Goal: Navigation & Orientation: Find specific page/section

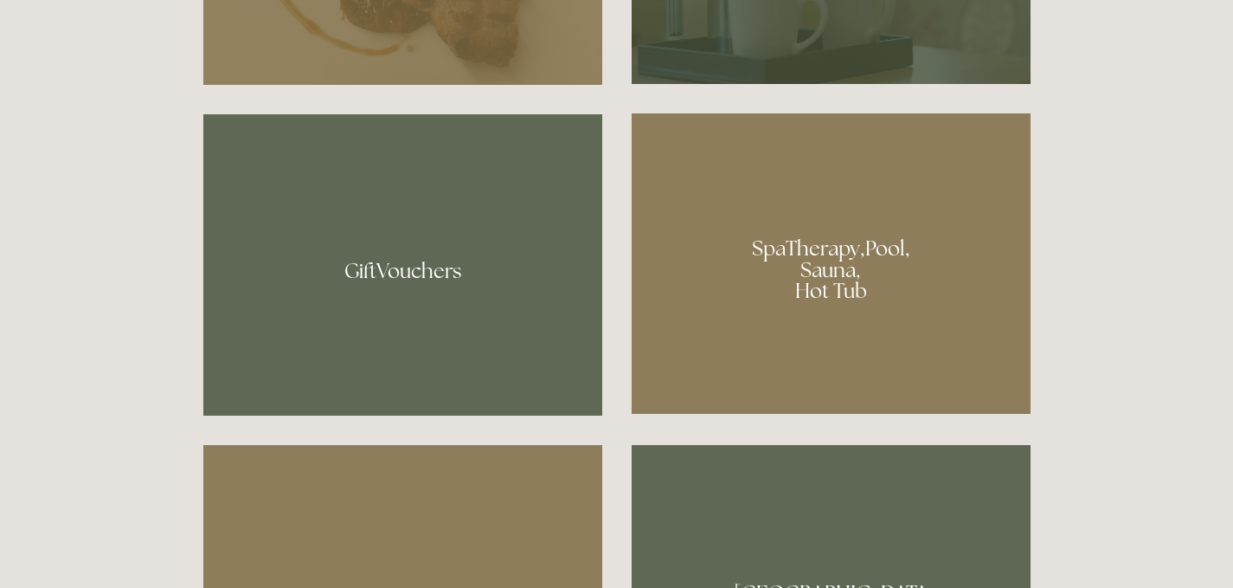
scroll to position [1236, 0]
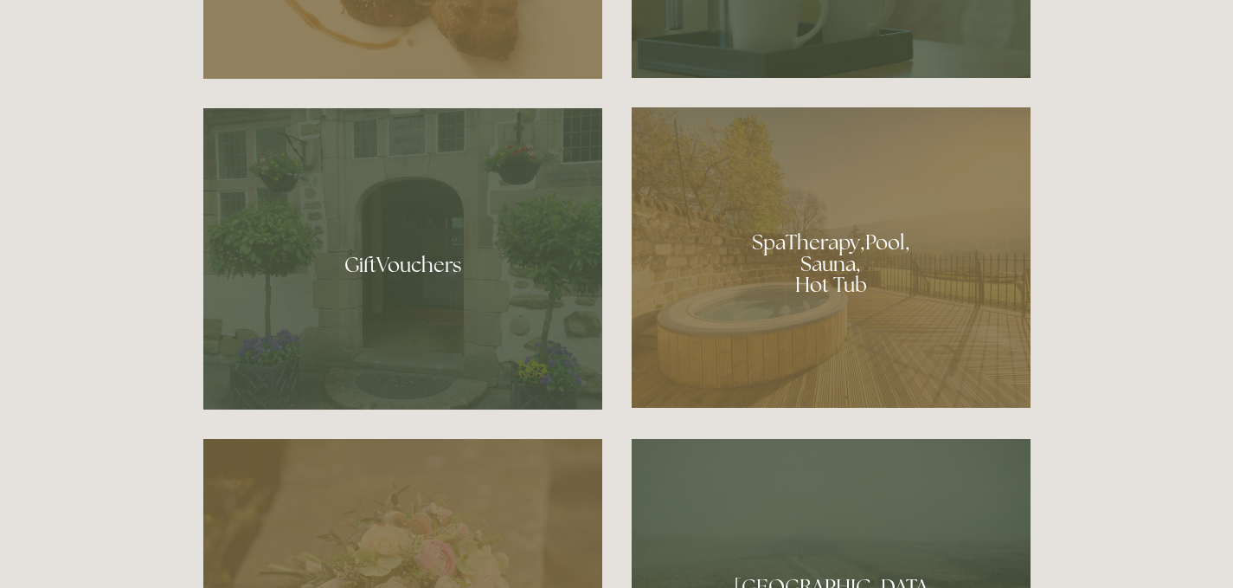
click at [860, 254] on div at bounding box center [831, 257] width 399 height 300
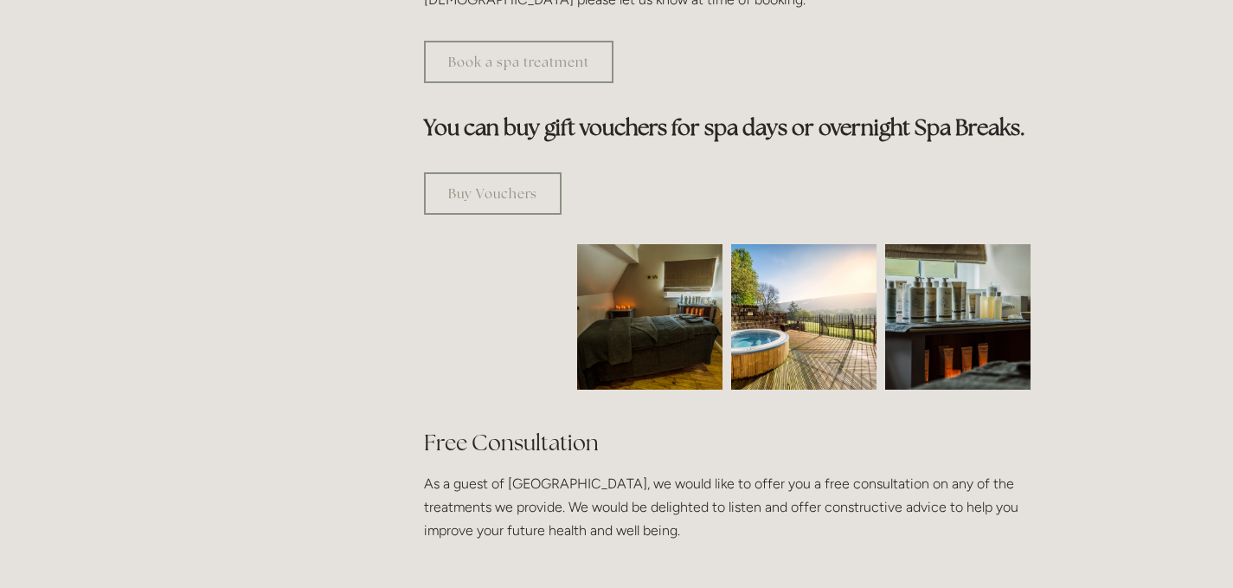
scroll to position [1002, 0]
click at [698, 243] on img at bounding box center [650, 315] width 218 height 145
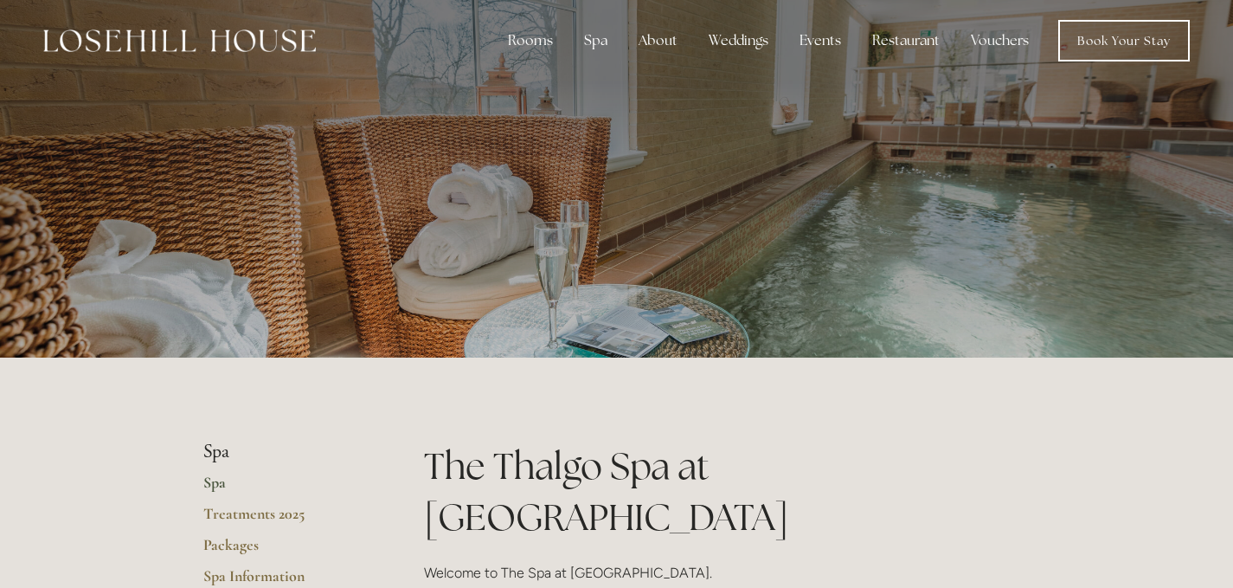
scroll to position [0, 0]
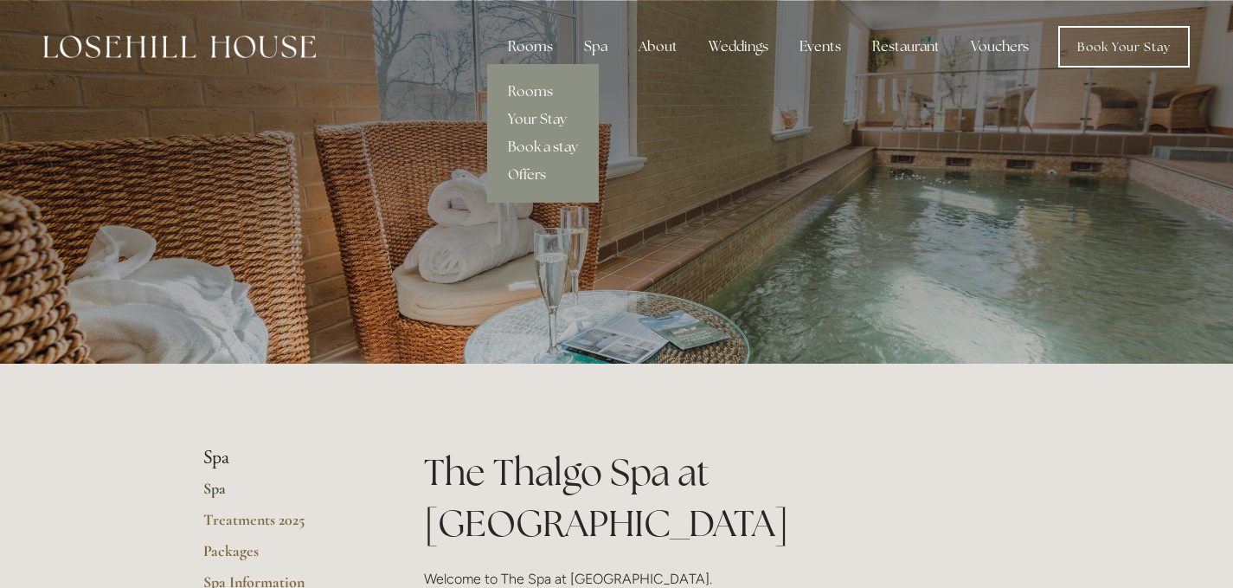
click at [539, 42] on div "Rooms" at bounding box center [530, 46] width 73 height 35
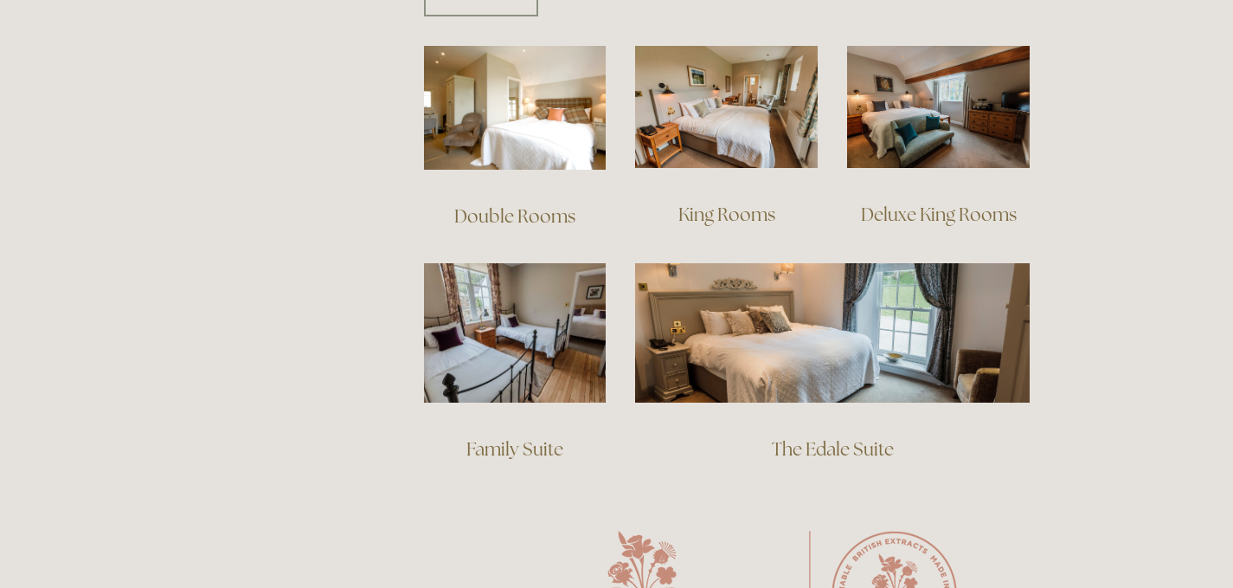
scroll to position [1227, 0]
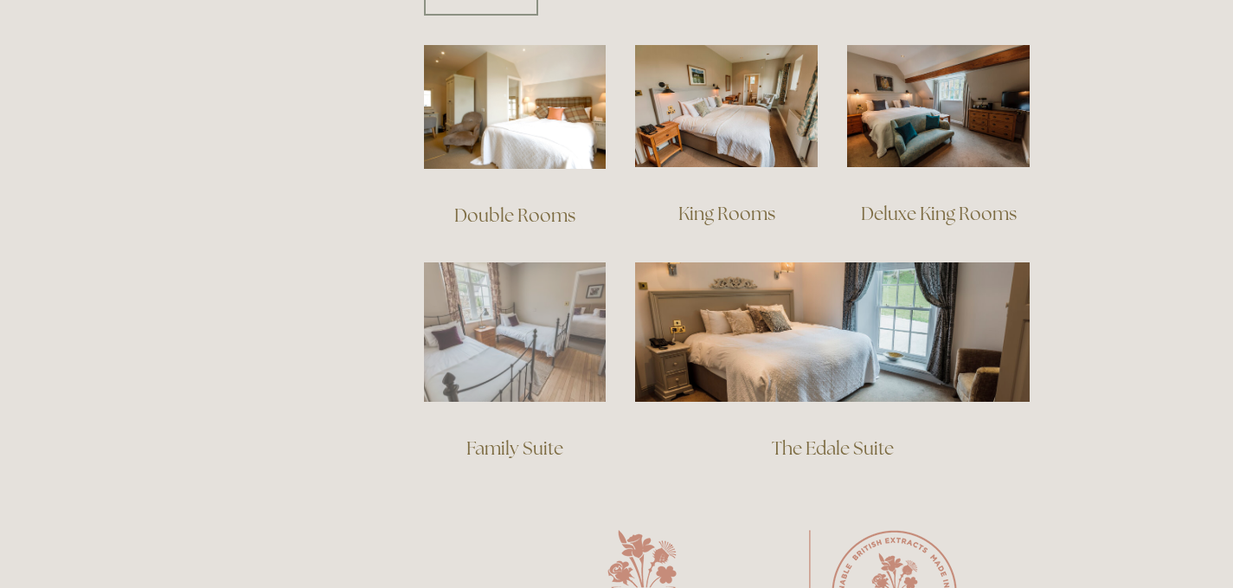
click at [511, 285] on img at bounding box center [515, 331] width 183 height 139
